Goal: Task Accomplishment & Management: Manage account settings

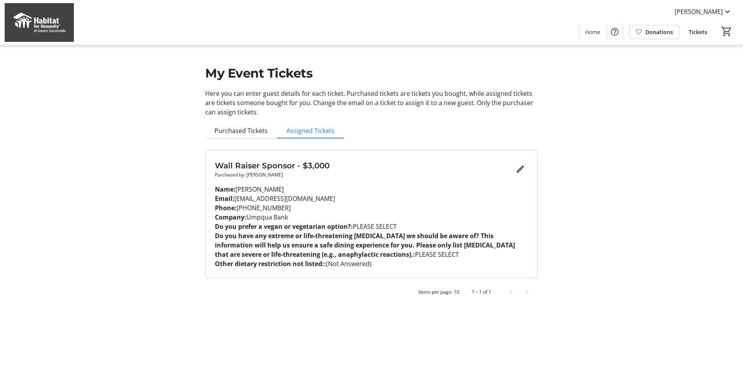
click at [364, 228] on p "Do you prefer a vegan or vegetarian option?: PLEASE SELECT" at bounding box center [371, 226] width 313 height 9
click at [519, 171] on mat-icon "Edit" at bounding box center [519, 169] width 9 height 9
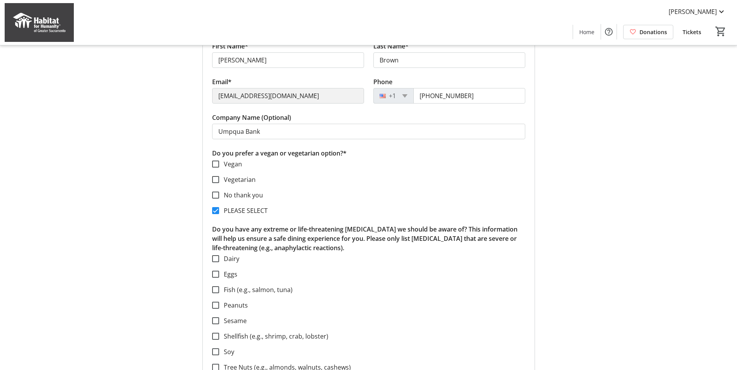
scroll to position [194, 0]
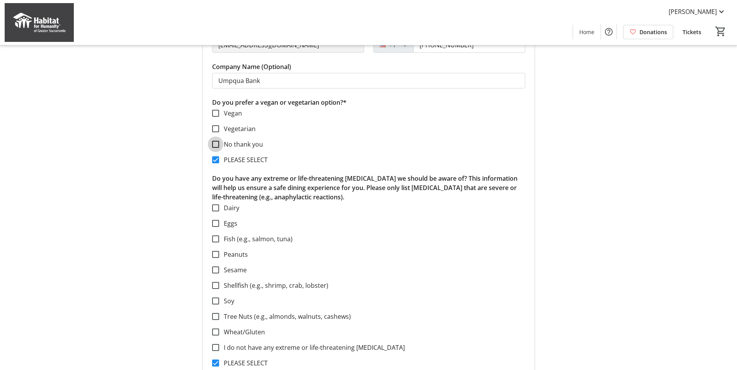
click at [216, 145] on input "No thank you" at bounding box center [215, 144] width 7 height 7
checkbox input "true"
click at [217, 161] on input "PLEASE SELECT" at bounding box center [215, 160] width 7 height 7
checkbox input "false"
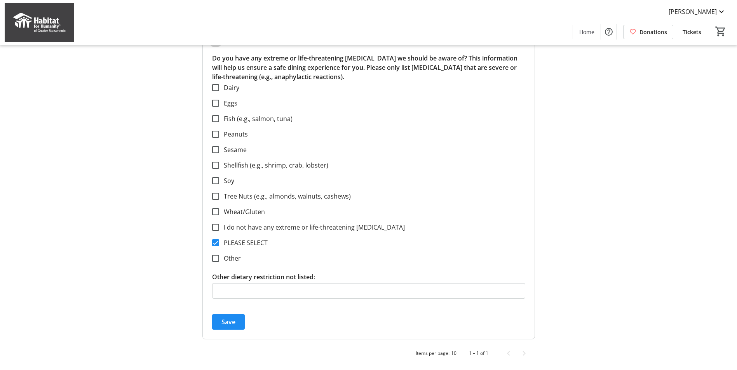
scroll to position [315, 0]
click at [240, 228] on label "I do not have any extreme or life-threatening [MEDICAL_DATA]" at bounding box center [312, 227] width 186 height 9
click at [219, 228] on input "I do not have any extreme or life-threatening [MEDICAL_DATA]" at bounding box center [215, 227] width 7 height 7
checkbox input "true"
click at [234, 242] on label "PLEASE SELECT" at bounding box center [243, 242] width 49 height 9
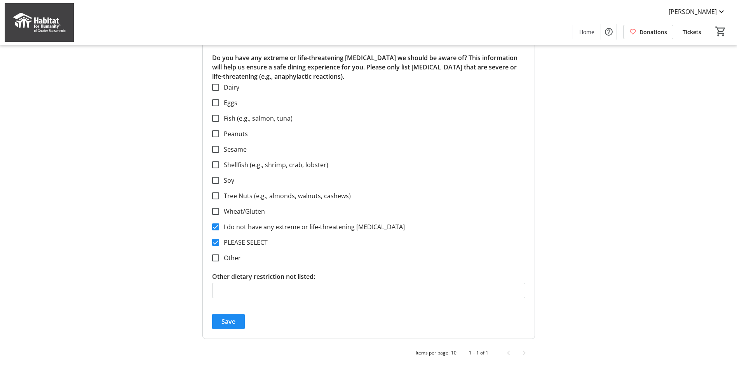
click at [219, 242] on input "PLEASE SELECT" at bounding box center [215, 242] width 7 height 7
checkbox input "false"
click at [226, 322] on span "Save" at bounding box center [228, 321] width 14 height 9
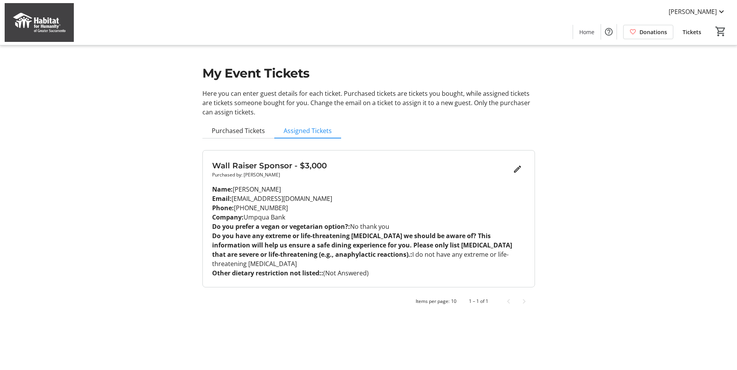
scroll to position [0, 0]
click at [310, 132] on span "Assigned Tickets" at bounding box center [310, 131] width 48 height 6
click at [239, 131] on span "Purchased Tickets" at bounding box center [240, 131] width 53 height 6
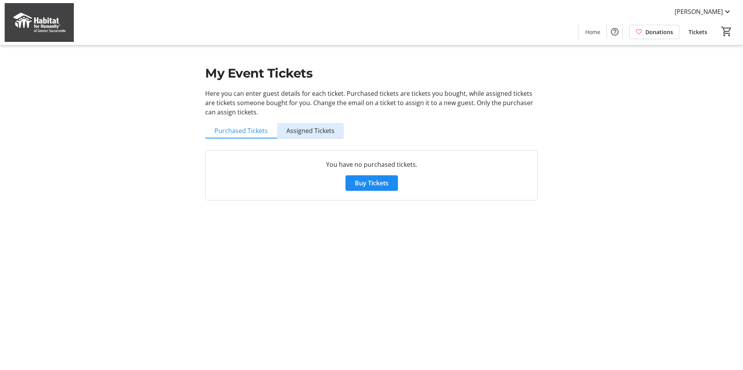
click at [303, 131] on span "Assigned Tickets" at bounding box center [310, 131] width 48 height 6
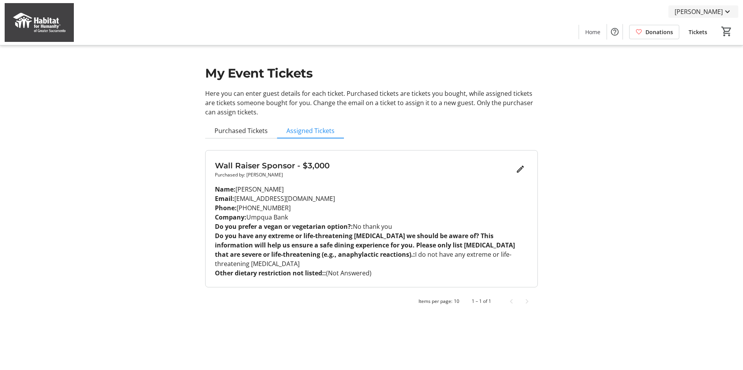
click at [725, 13] on mat-icon at bounding box center [726, 11] width 9 height 9
click at [703, 68] on span "My Account" at bounding box center [705, 67] width 54 height 9
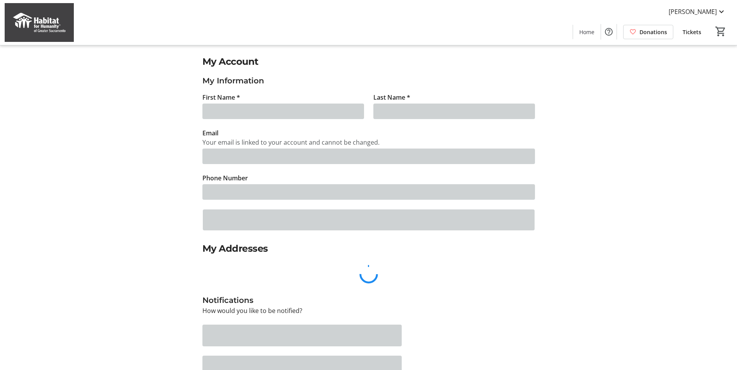
type input "[PERSON_NAME]"
type input "Brown"
type input "[EMAIL_ADDRESS][DOMAIN_NAME]"
type input "[PHONE_NUMBER]"
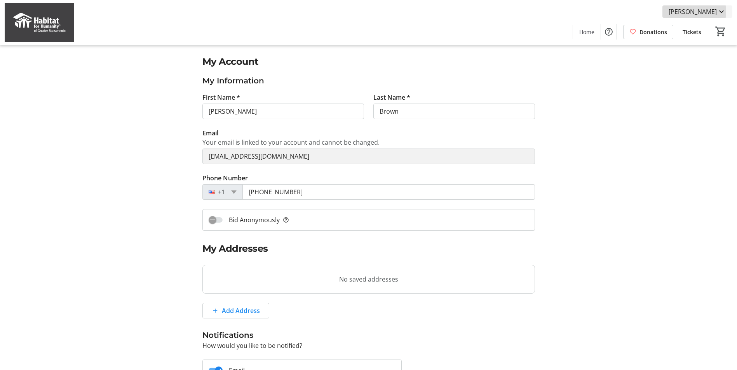
click at [692, 12] on span "[PERSON_NAME]" at bounding box center [692, 11] width 48 height 9
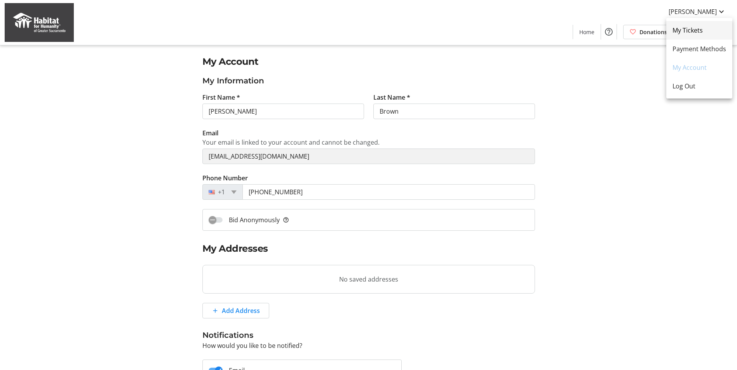
click at [692, 30] on span "My Tickets" at bounding box center [699, 30] width 54 height 9
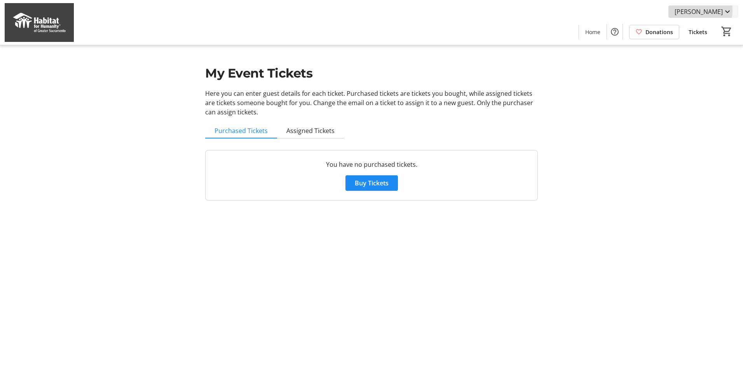
click at [694, 10] on span "[PERSON_NAME]" at bounding box center [698, 11] width 48 height 9
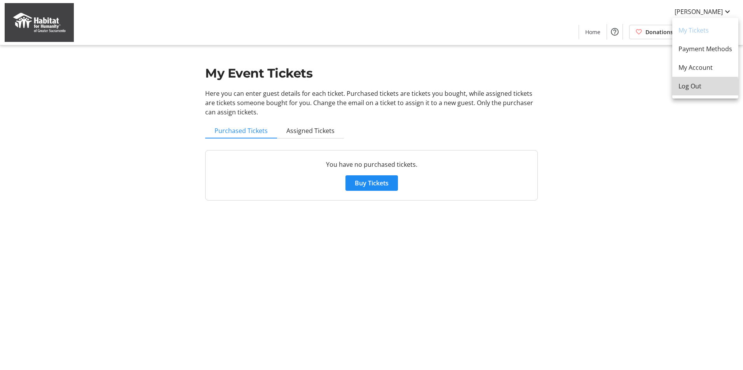
click at [687, 89] on span "Log Out" at bounding box center [705, 86] width 54 height 9
